Goal: Information Seeking & Learning: Learn about a topic

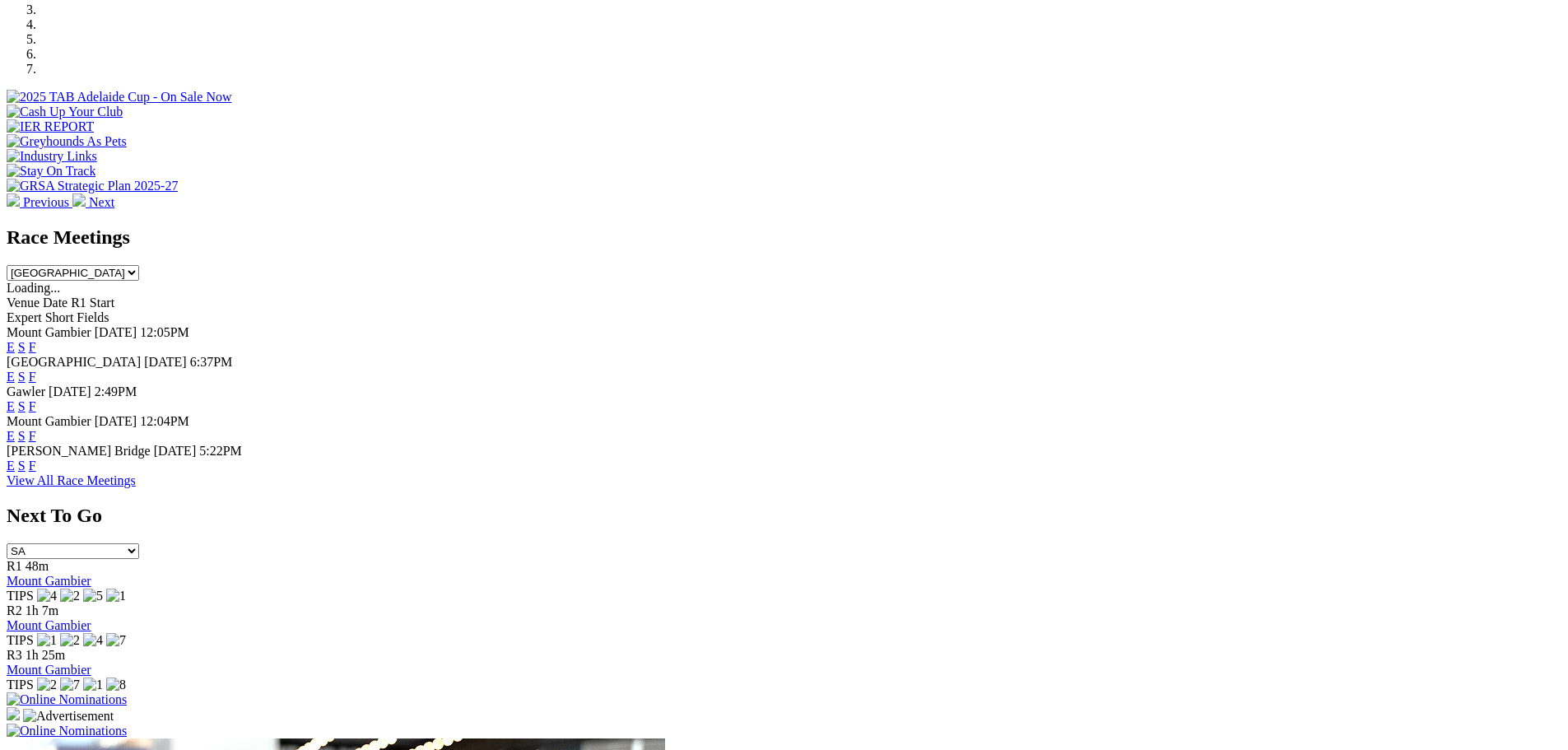
scroll to position [577, 0]
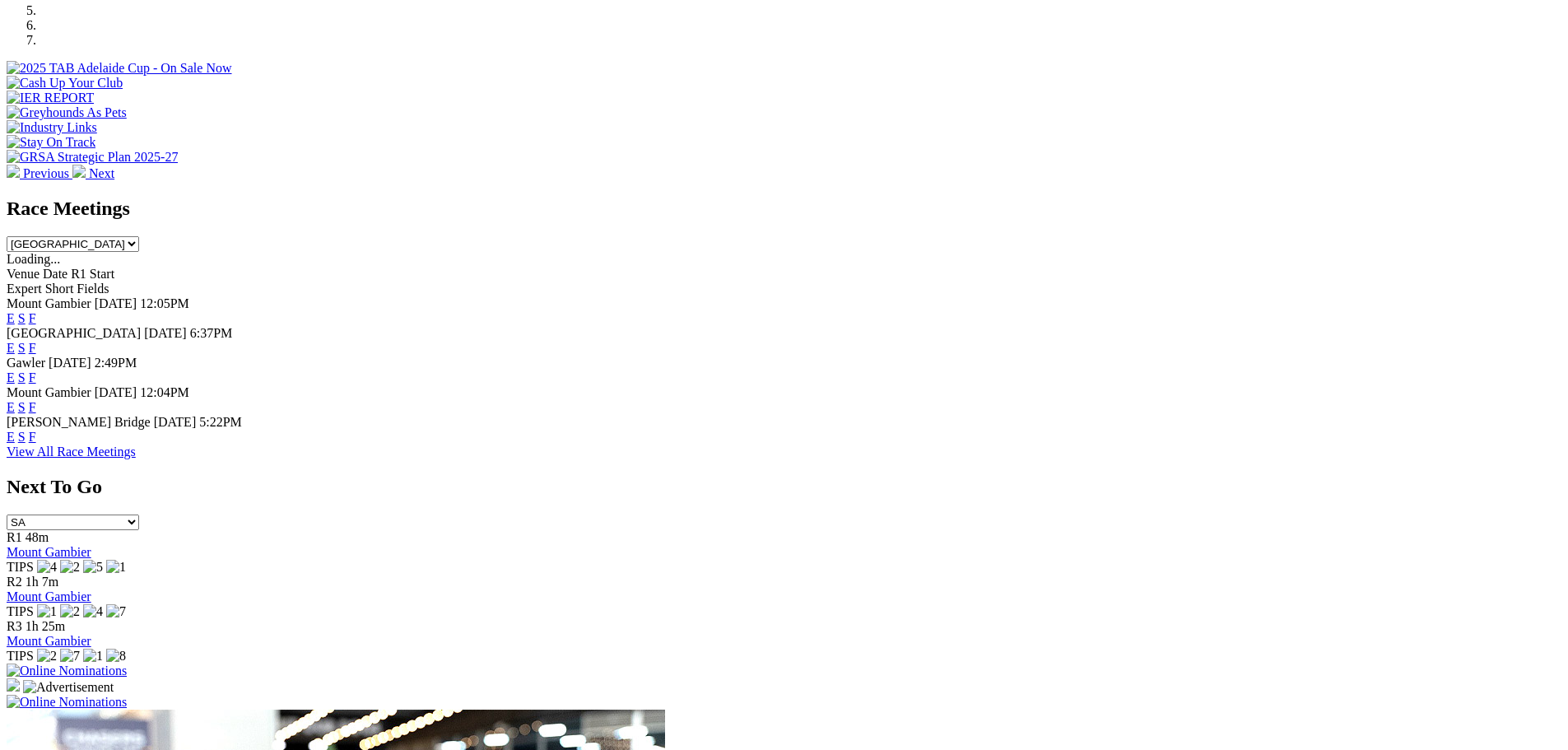
click at [36, 430] on link "F" at bounding box center [33, 437] width 7 height 14
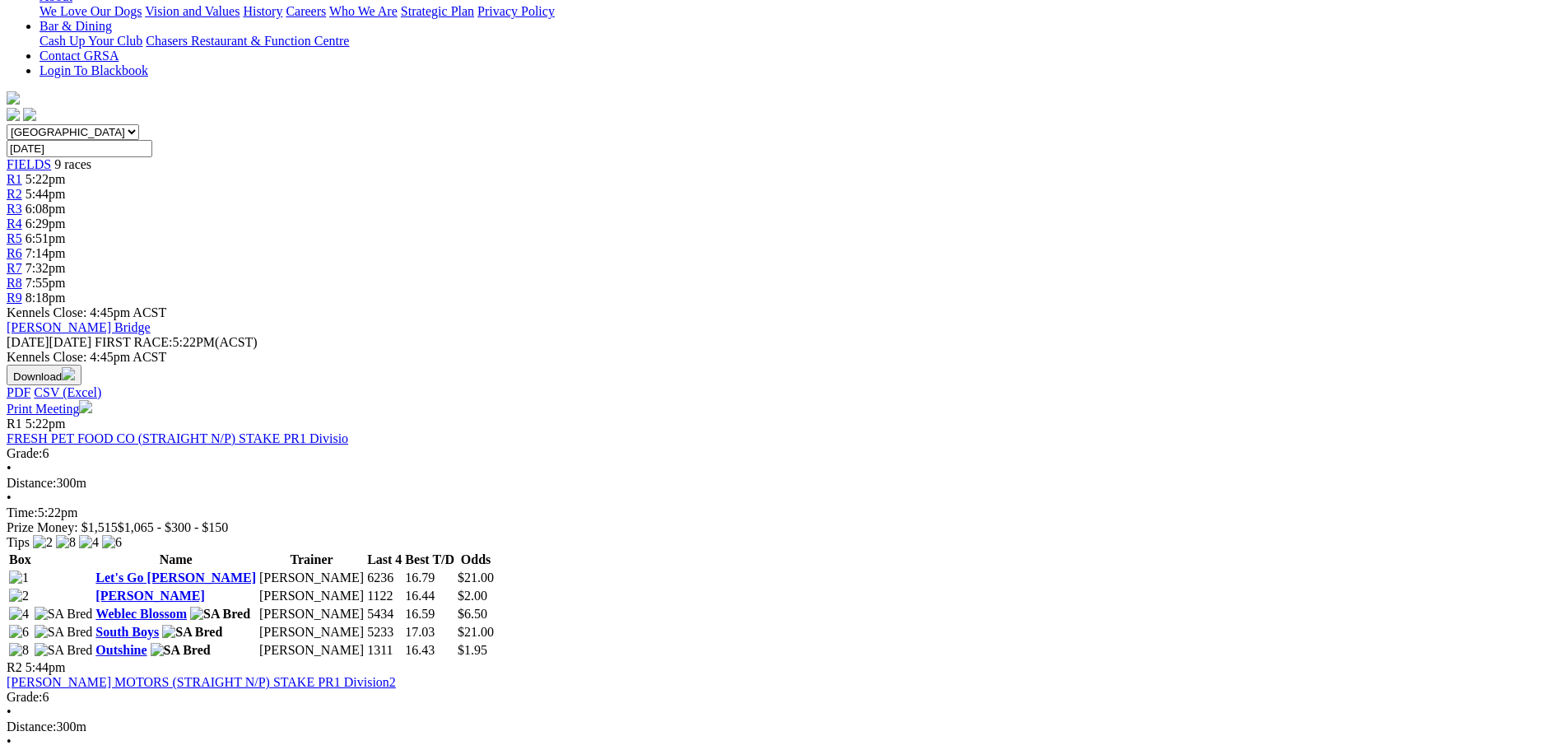
scroll to position [412, 0]
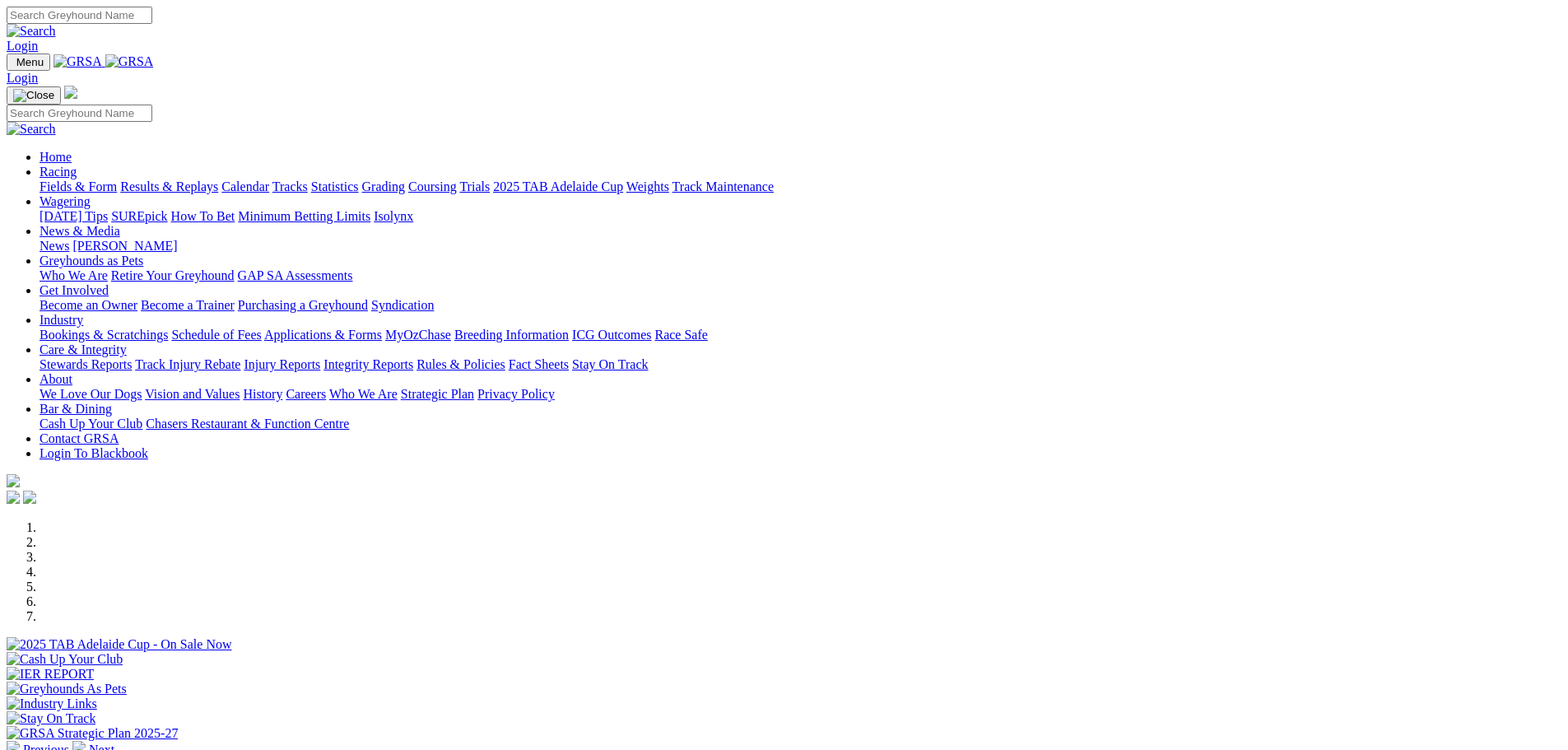
scroll to position [577, 0]
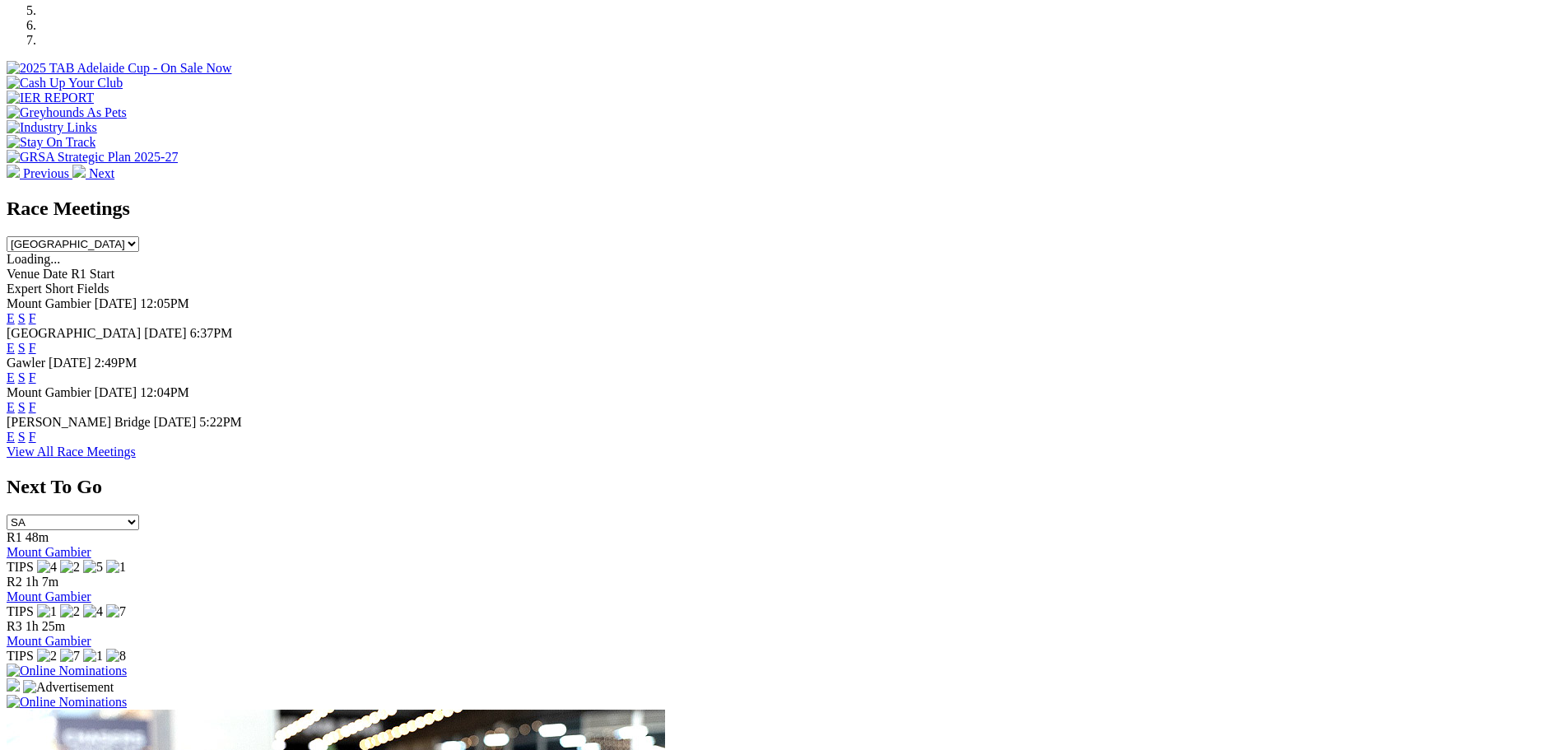
click at [36, 341] on link "F" at bounding box center [33, 347] width 7 height 14
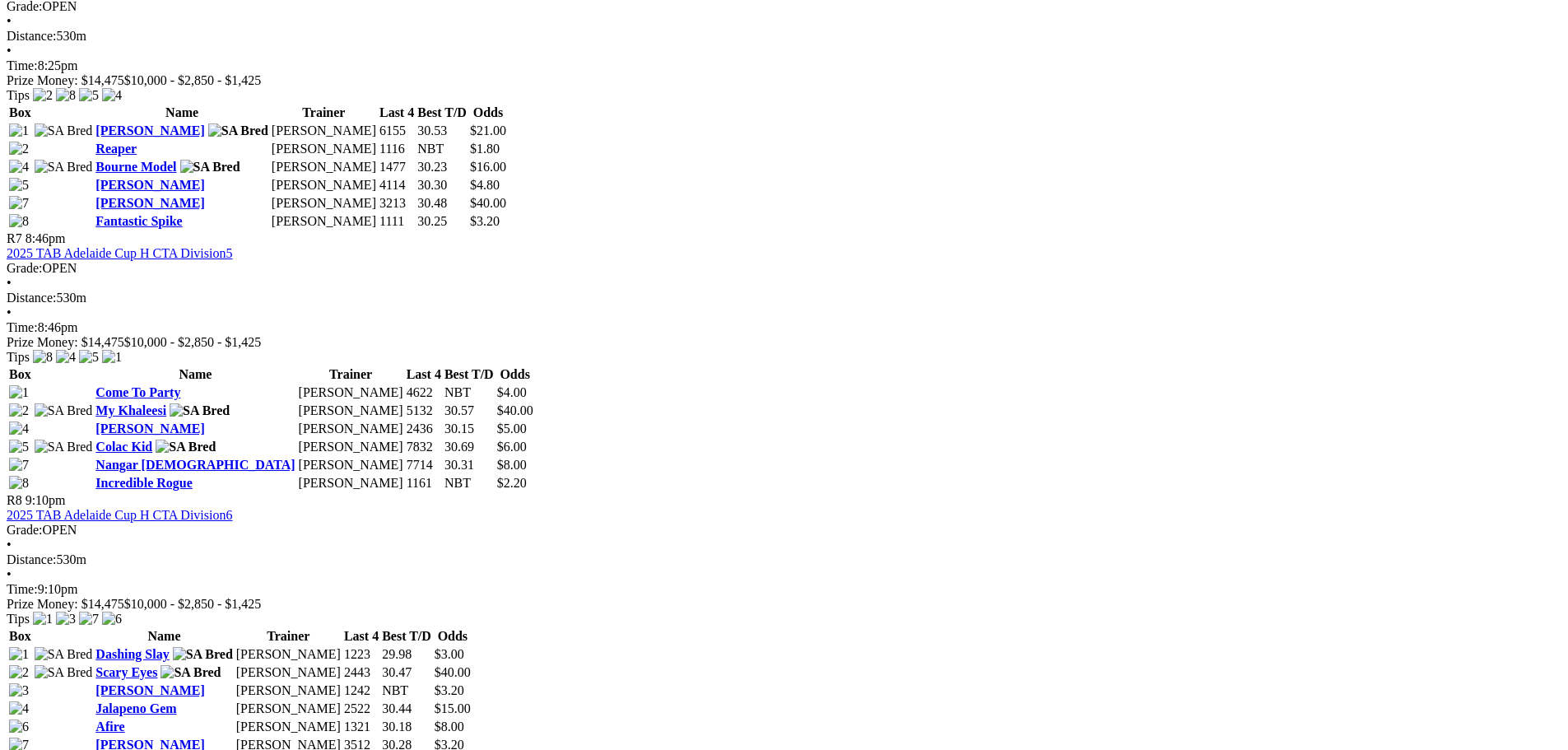
scroll to position [2471, 0]
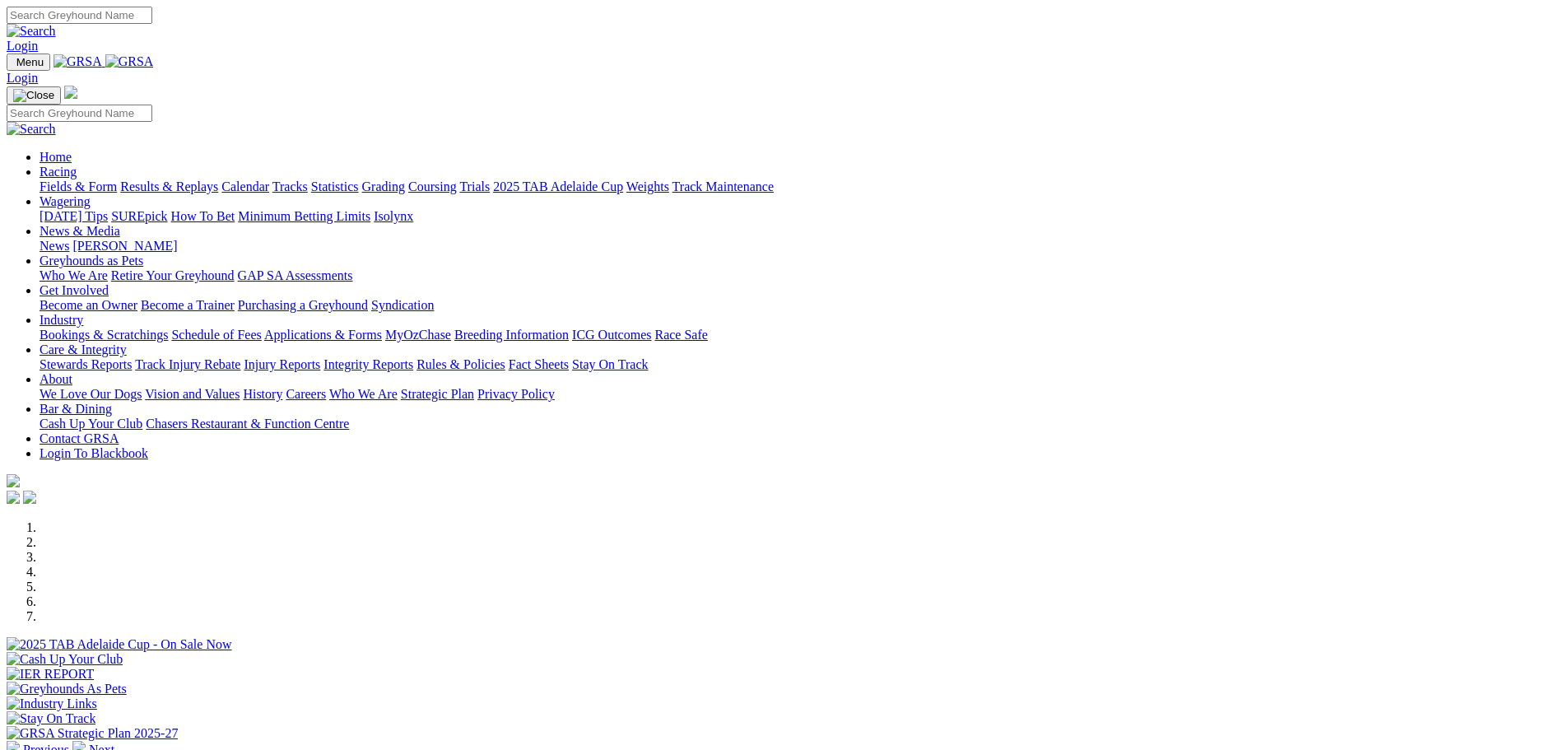
scroll to position [577, 0]
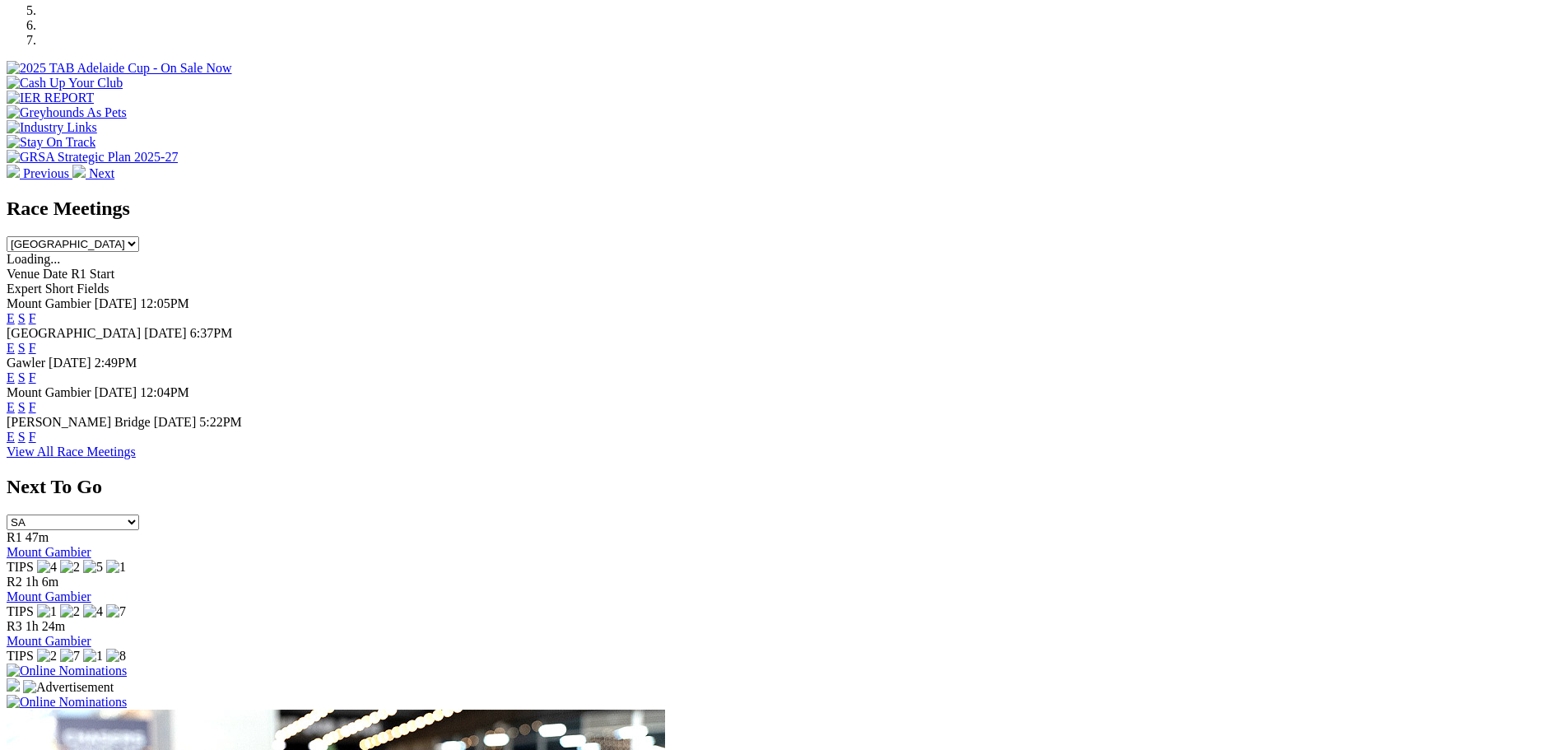
click at [36, 430] on link "F" at bounding box center [33, 437] width 7 height 14
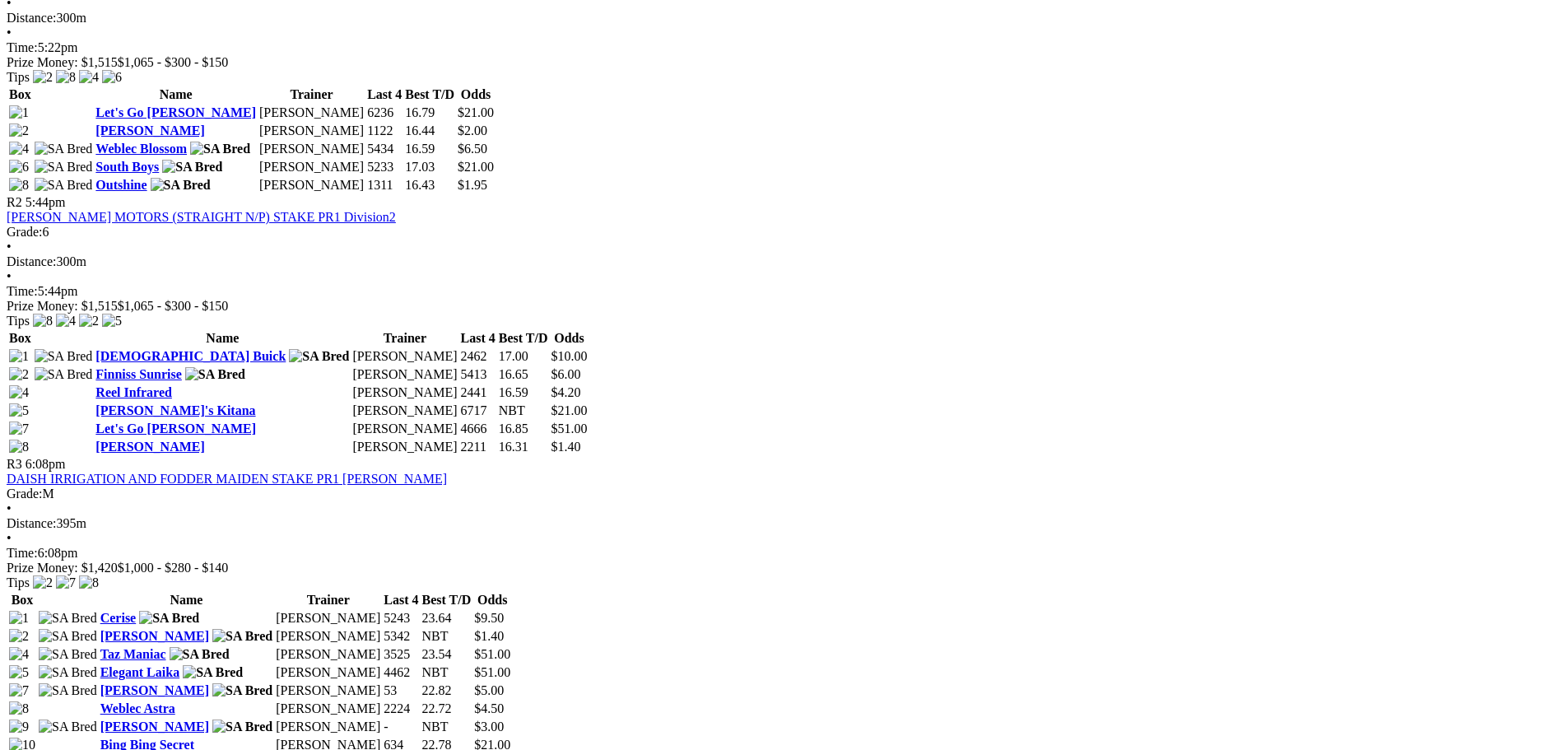
scroll to position [823, 0]
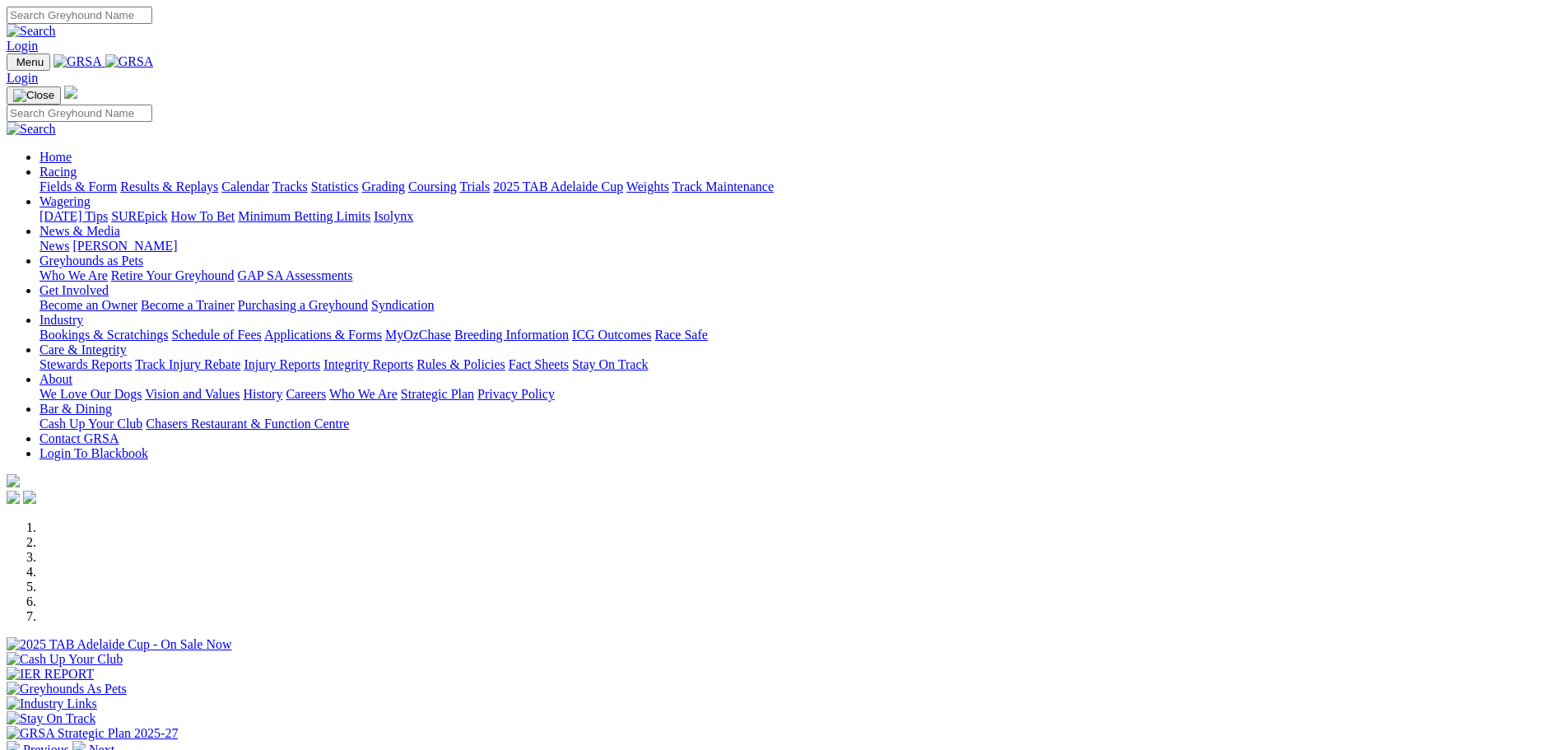
scroll to position [412, 0]
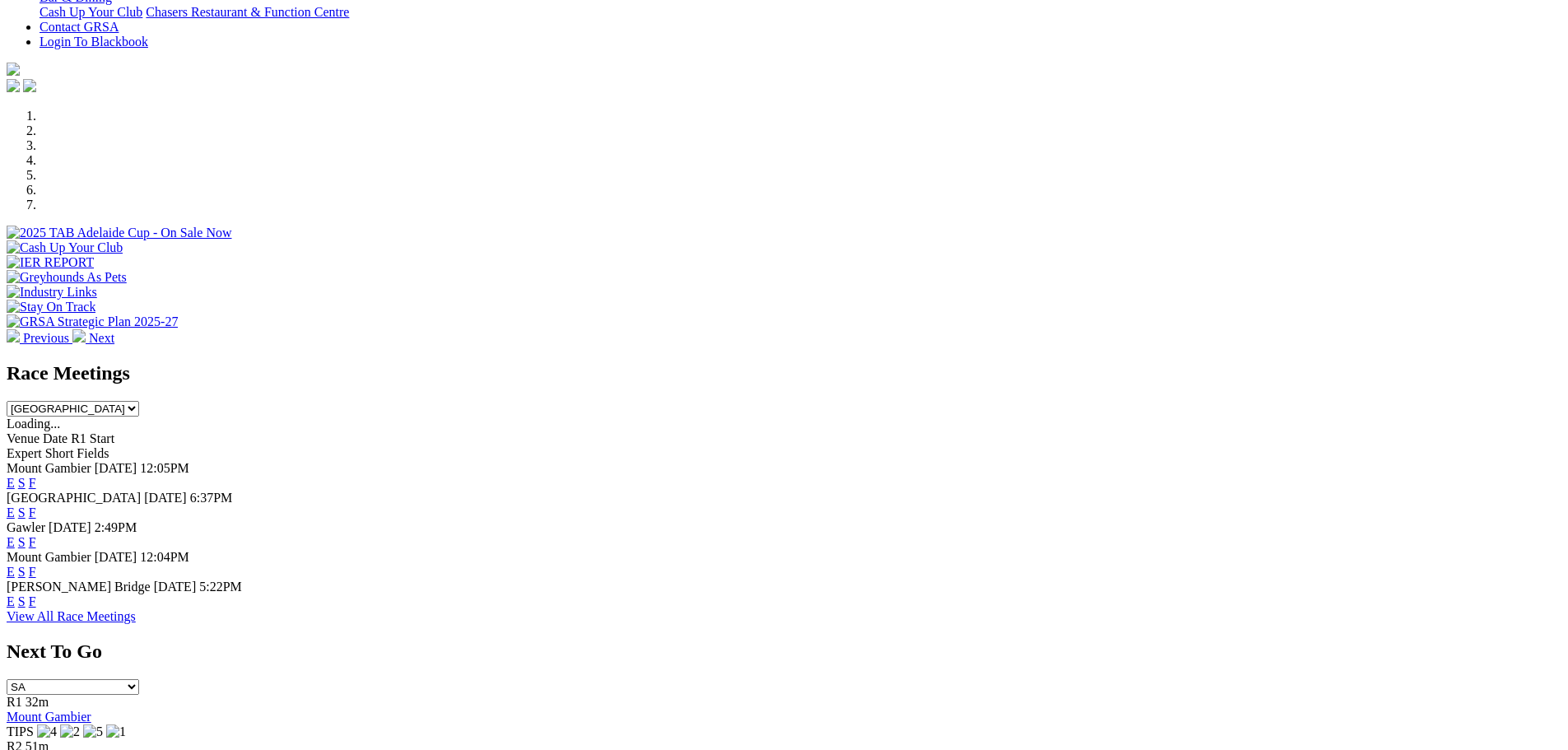
click at [36, 505] on link "F" at bounding box center [33, 512] width 7 height 14
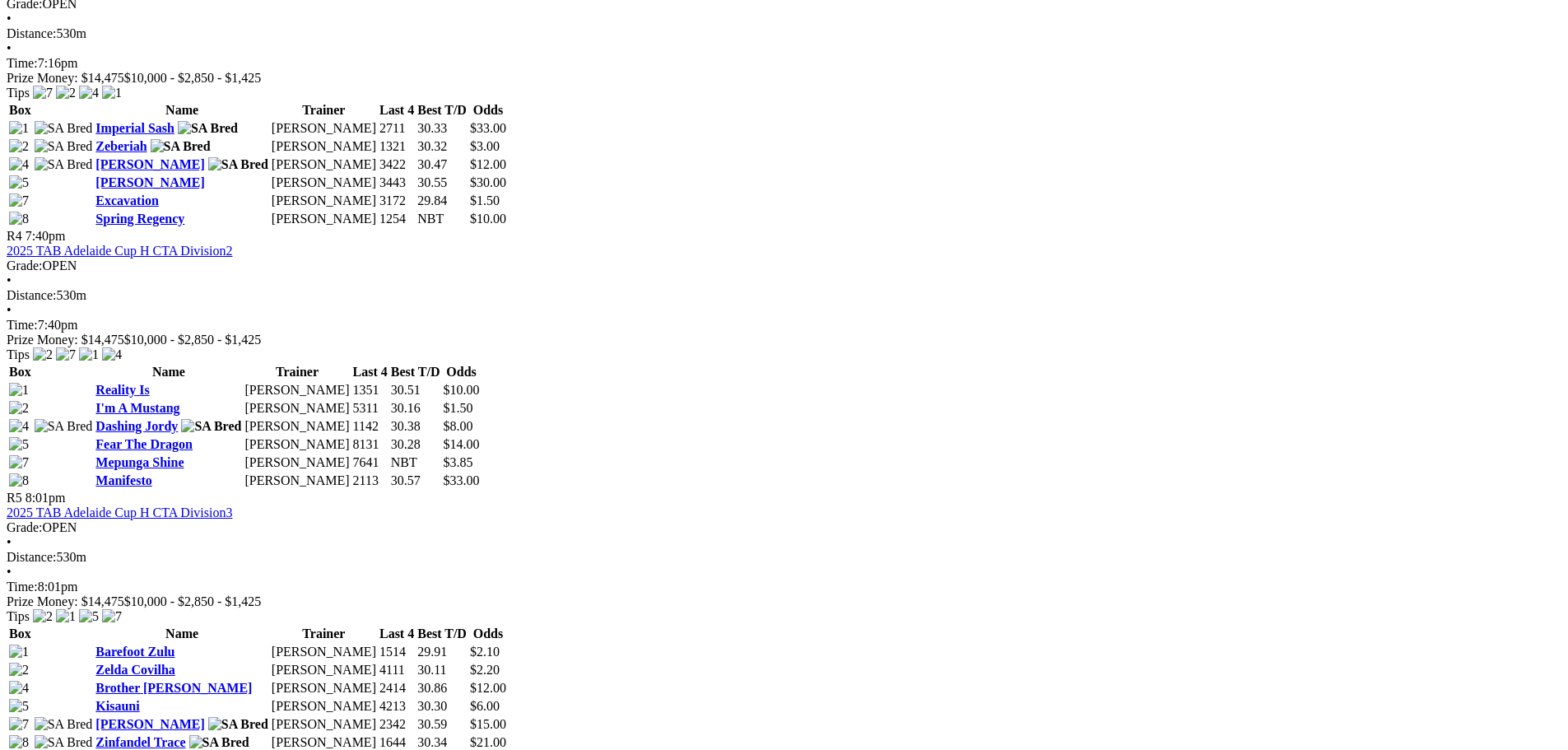
scroll to position [1565, 0]
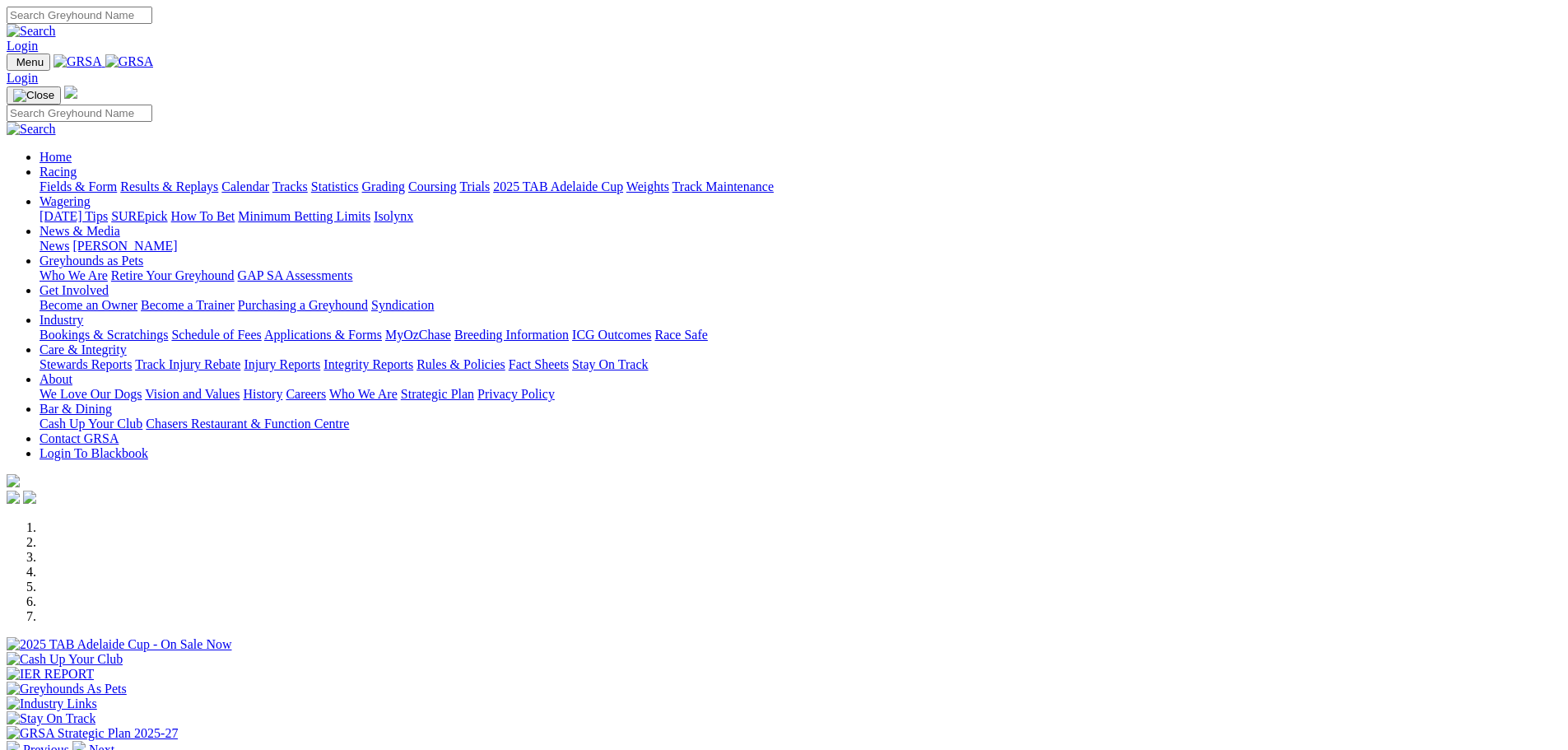
scroll to position [412, 0]
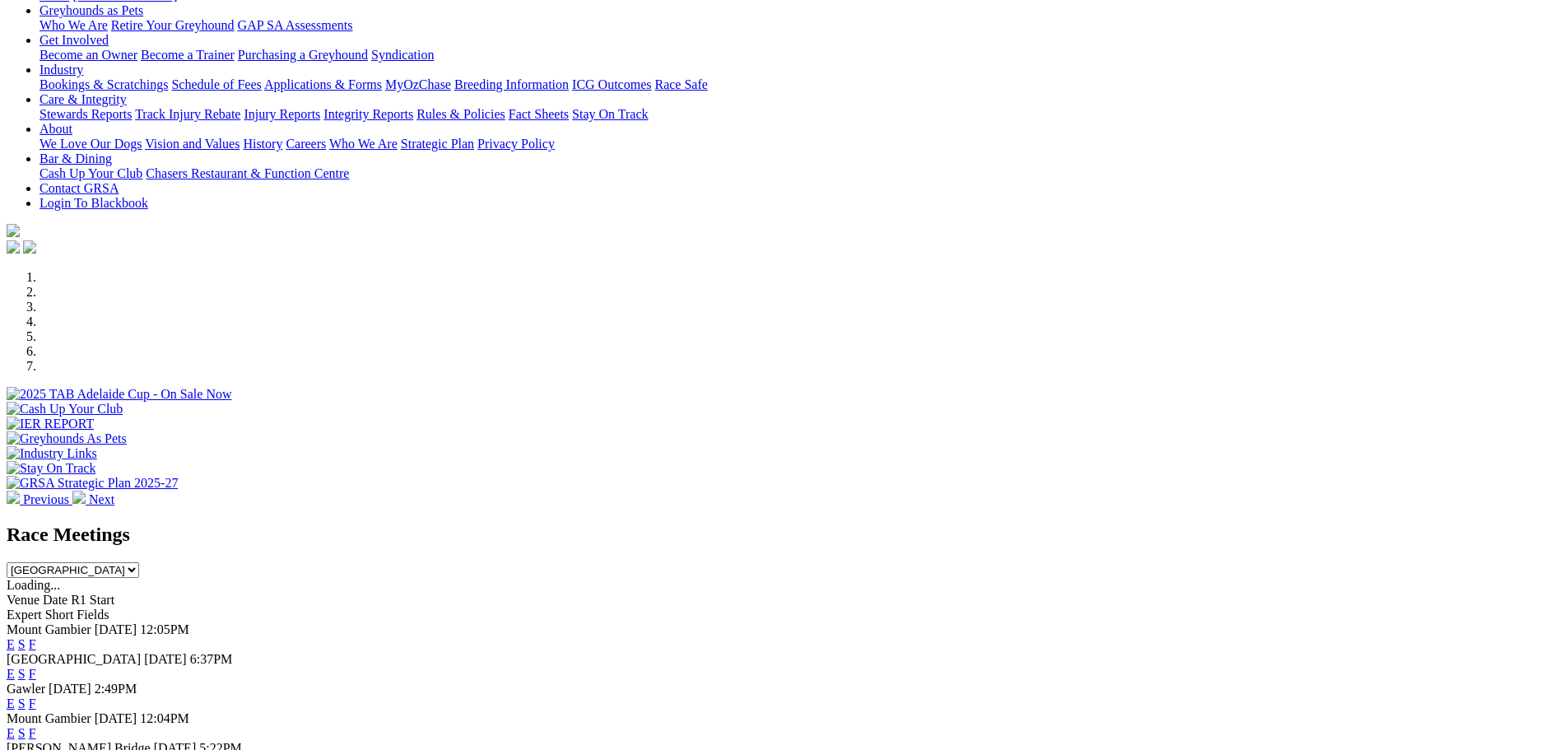
scroll to position [247, 0]
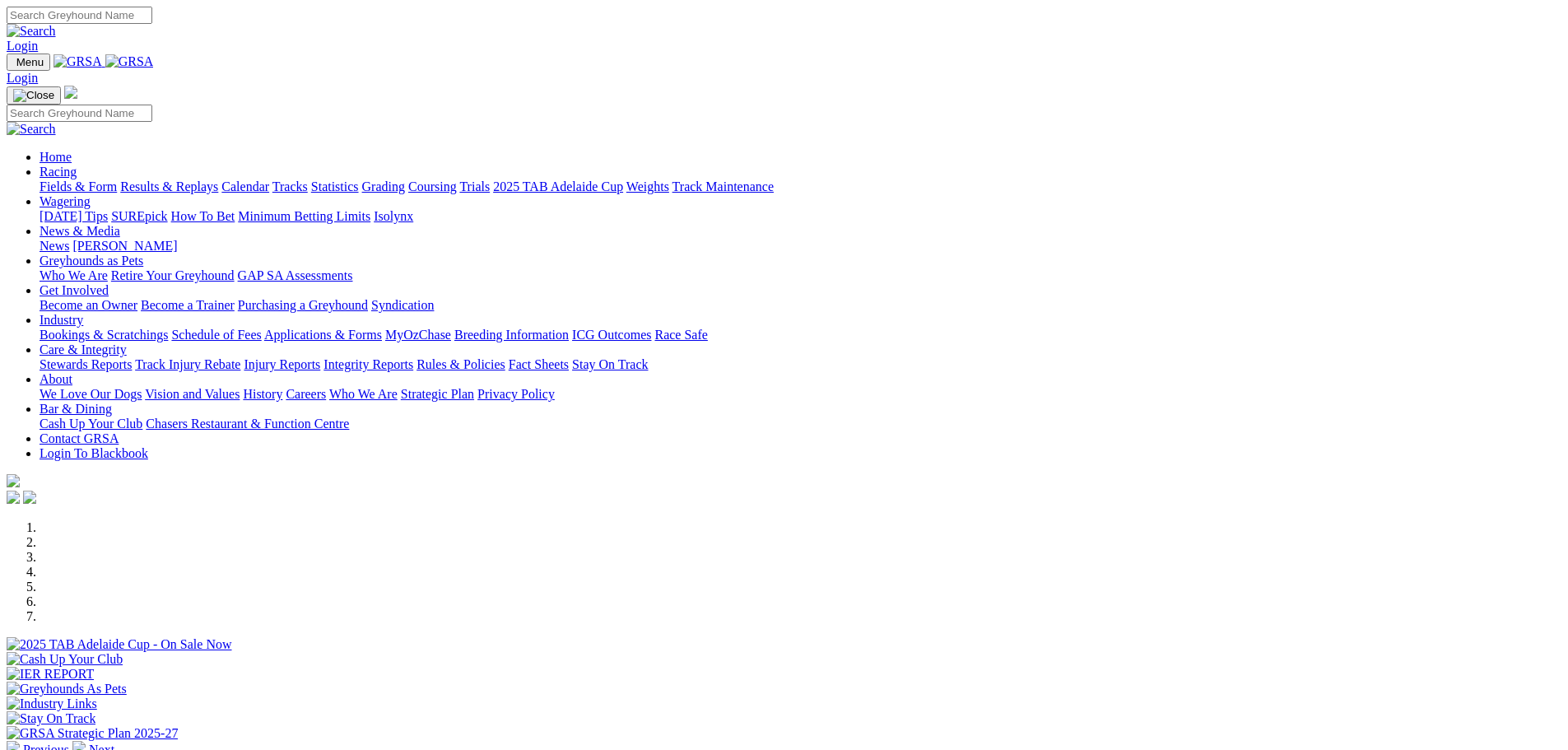
scroll to position [247, 0]
